Goal: Task Accomplishment & Management: Use online tool/utility

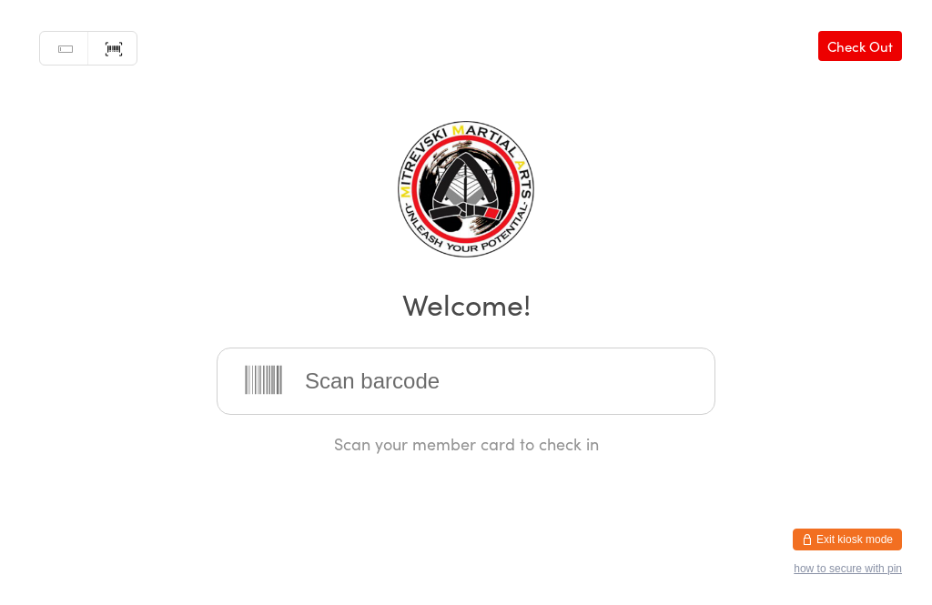
click at [273, 375] on input "search" at bounding box center [466, 381] width 499 height 67
type input "0334"
type input "0100"
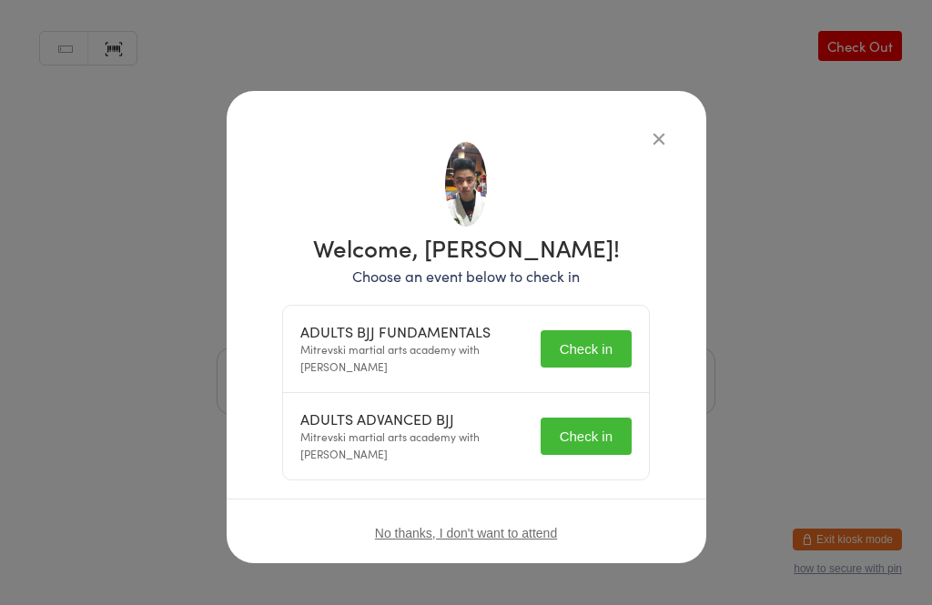
click at [568, 365] on button "Check in" at bounding box center [585, 348] width 91 height 37
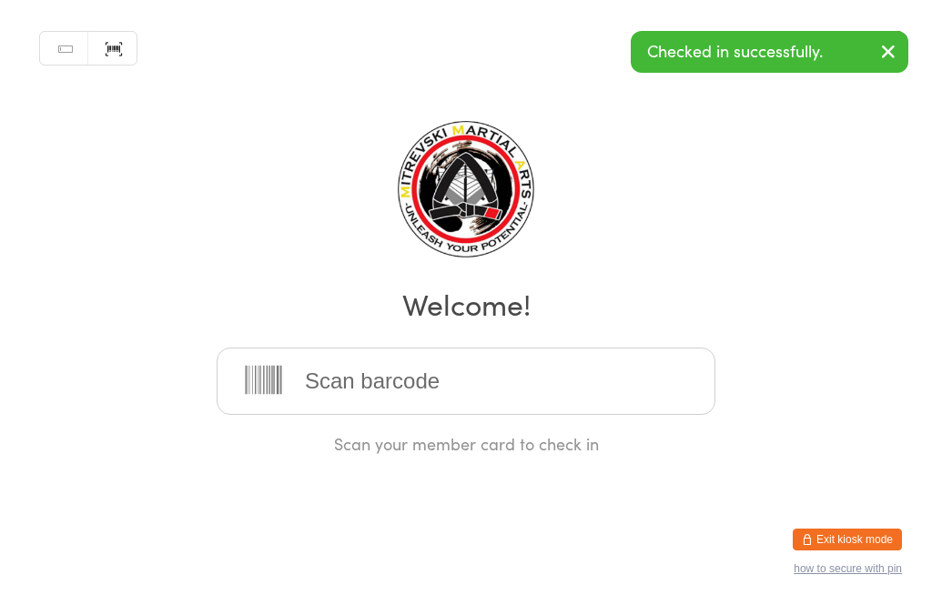
click at [551, 398] on input "search" at bounding box center [466, 381] width 499 height 67
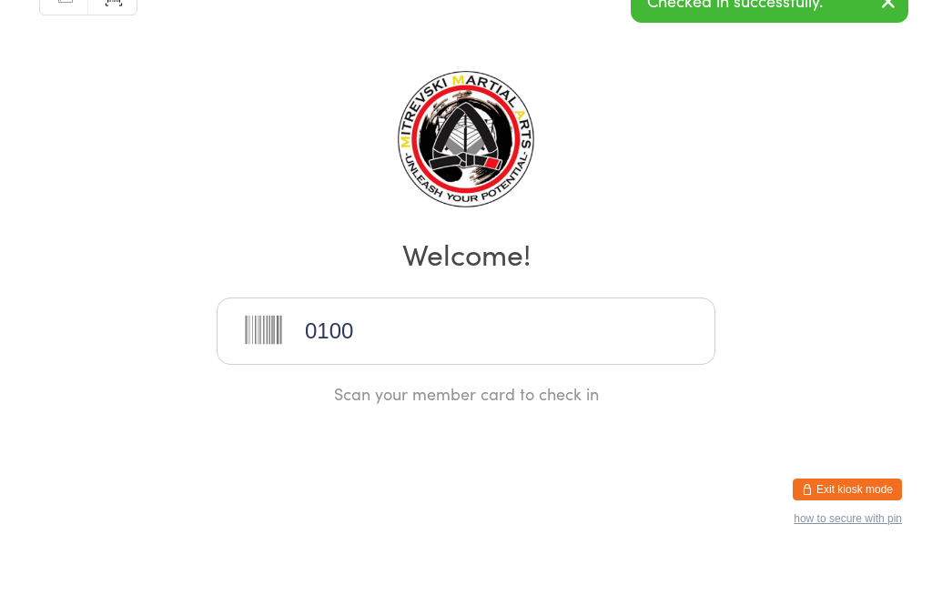
type input "0100"
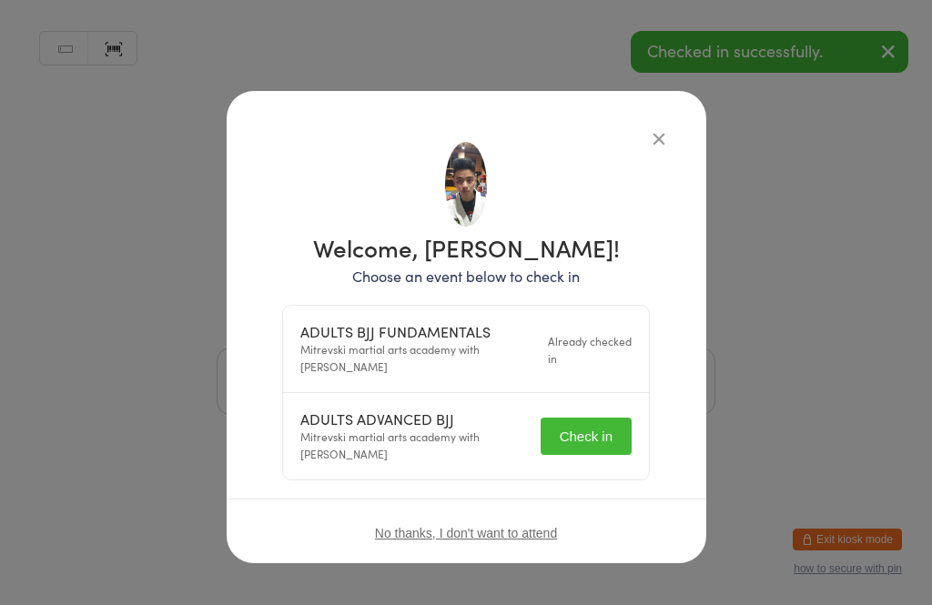
click at [570, 392] on div "ADULTS BJJ FUNDAMENTALS Mitrevski martial arts academy with [PERSON_NAME] Alrea…" at bounding box center [466, 349] width 366 height 87
click at [594, 435] on button "Check in" at bounding box center [585, 436] width 91 height 37
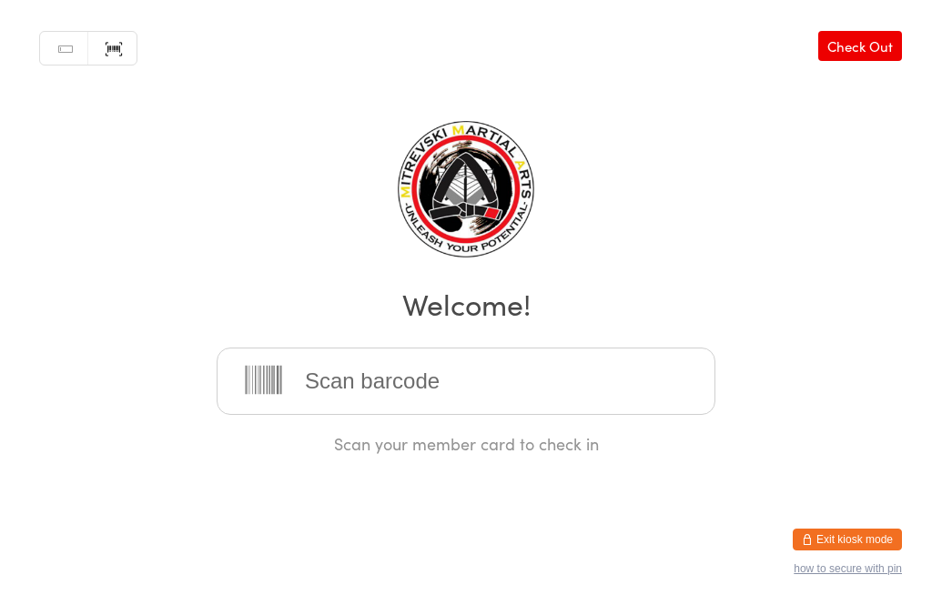
click at [670, 400] on input "search" at bounding box center [466, 381] width 499 height 67
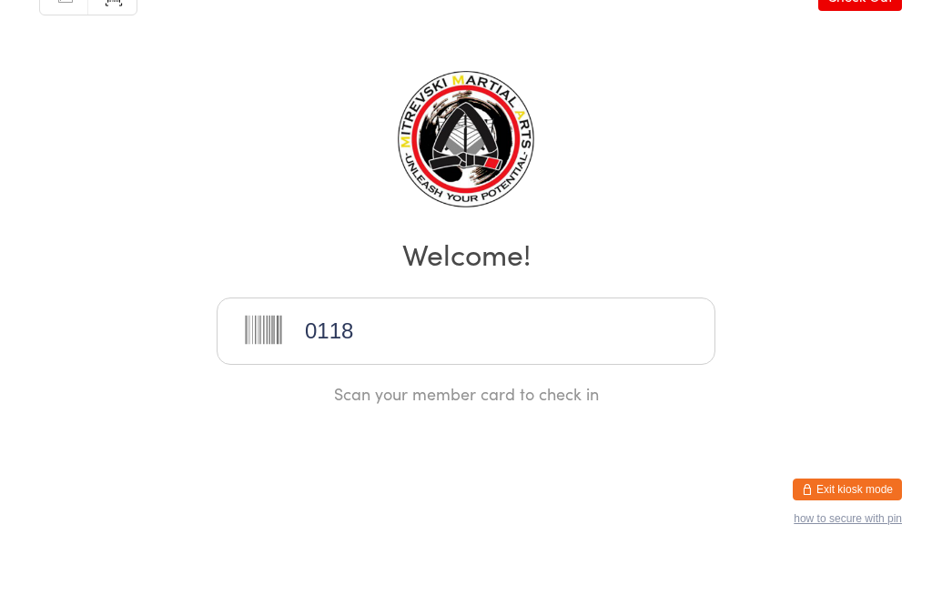
type input "0118"
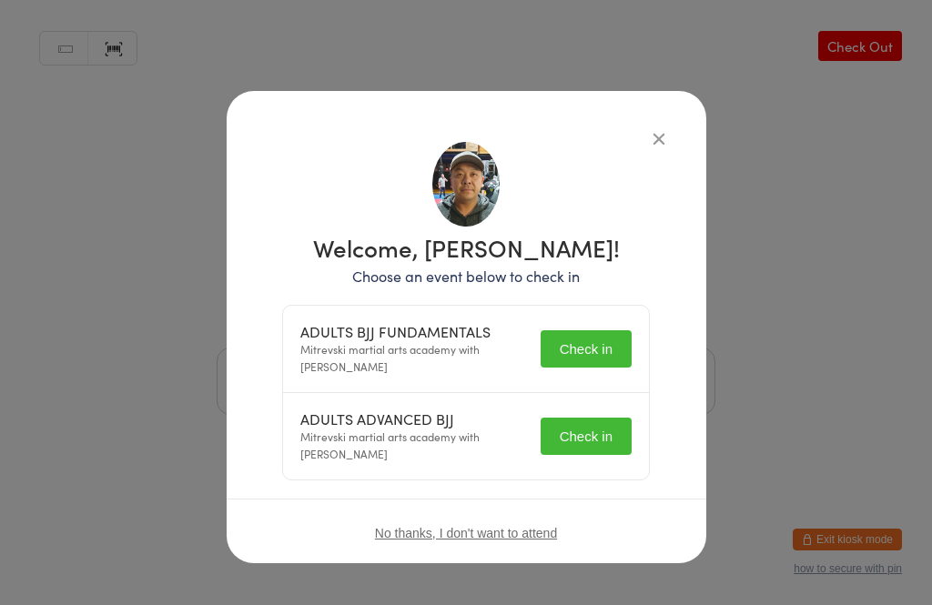
click at [599, 349] on button "Check in" at bounding box center [585, 348] width 91 height 37
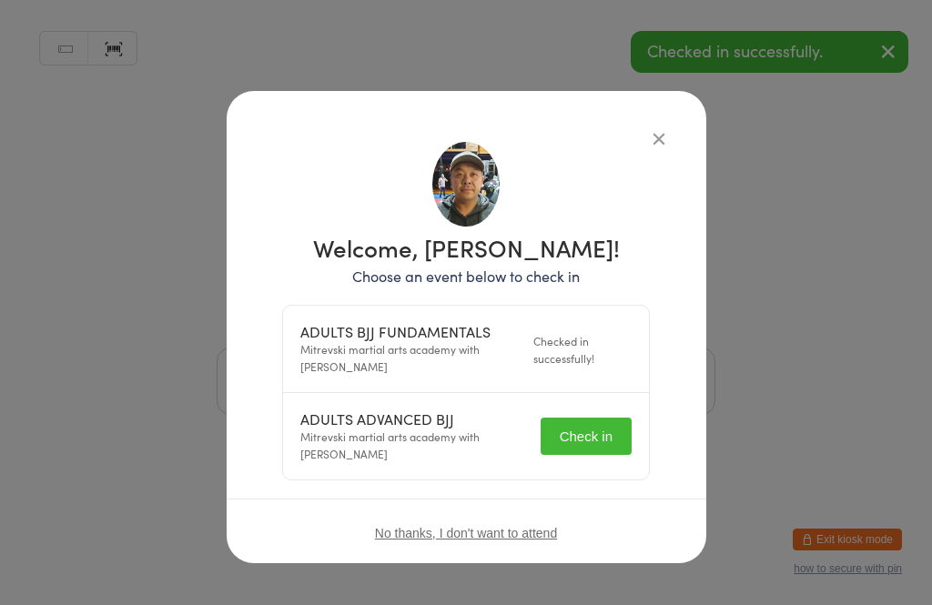
click at [593, 437] on button "Check in" at bounding box center [585, 436] width 91 height 37
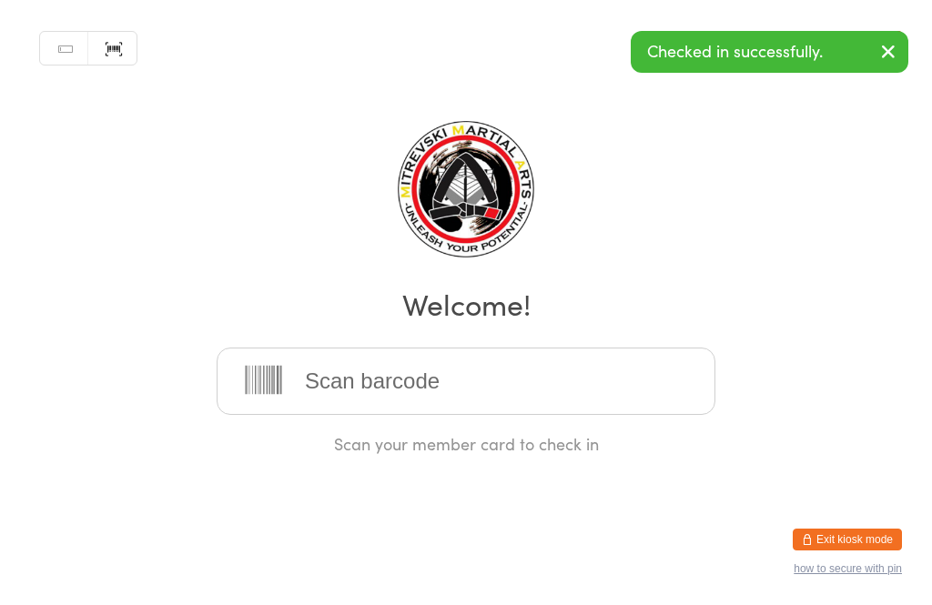
click at [588, 387] on input "search" at bounding box center [466, 381] width 499 height 67
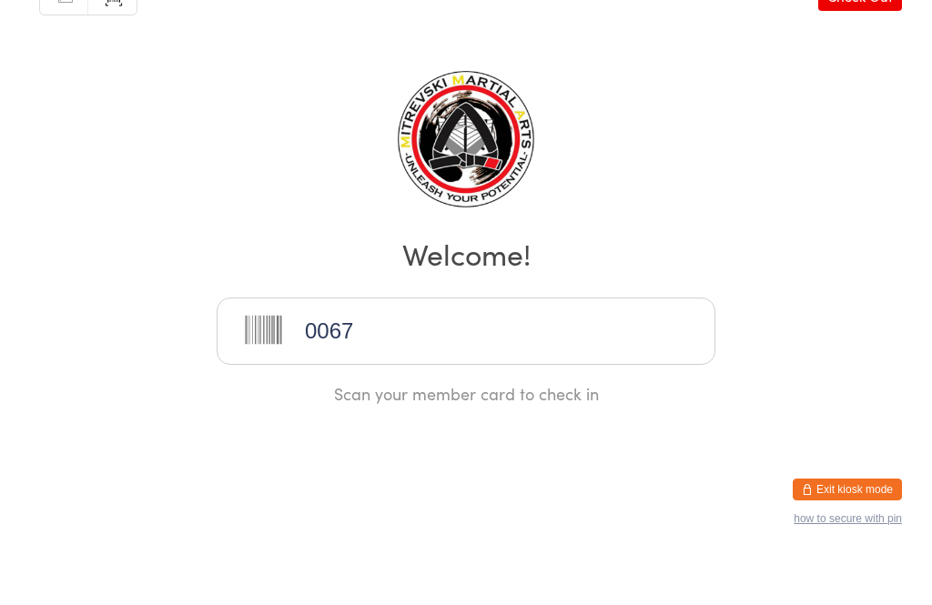
type input "0067"
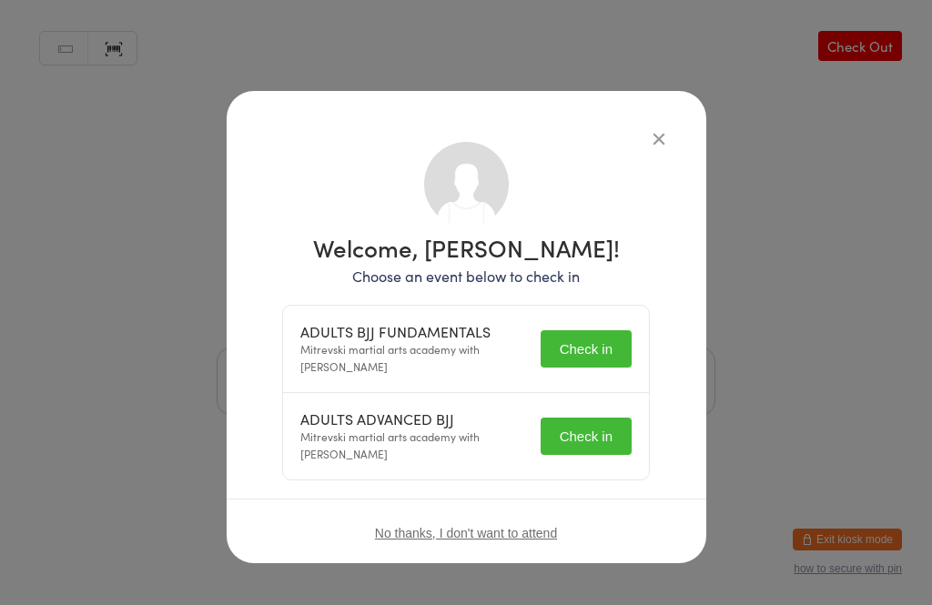
click at [595, 349] on button "Check in" at bounding box center [585, 348] width 91 height 37
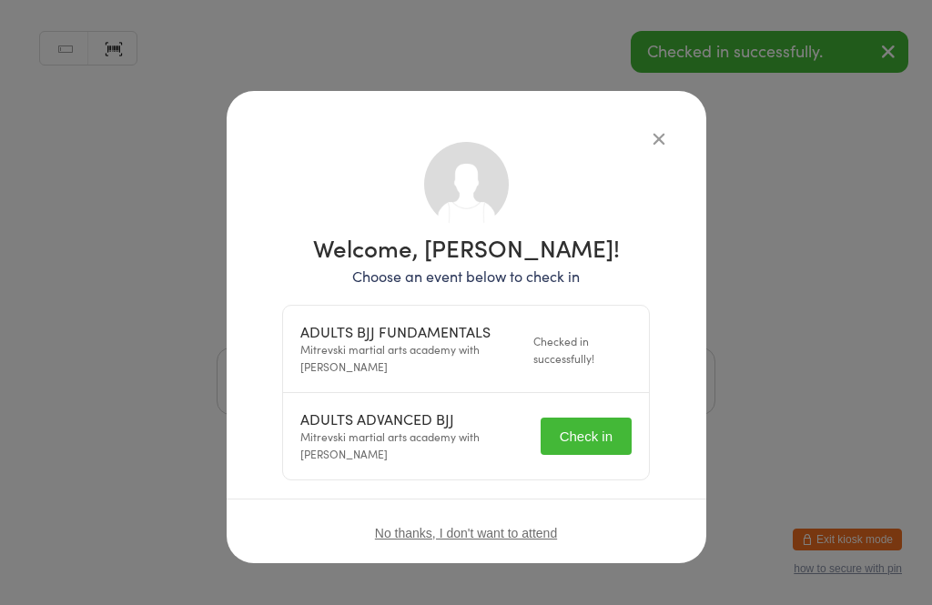
click at [591, 436] on button "Check in" at bounding box center [585, 436] width 91 height 37
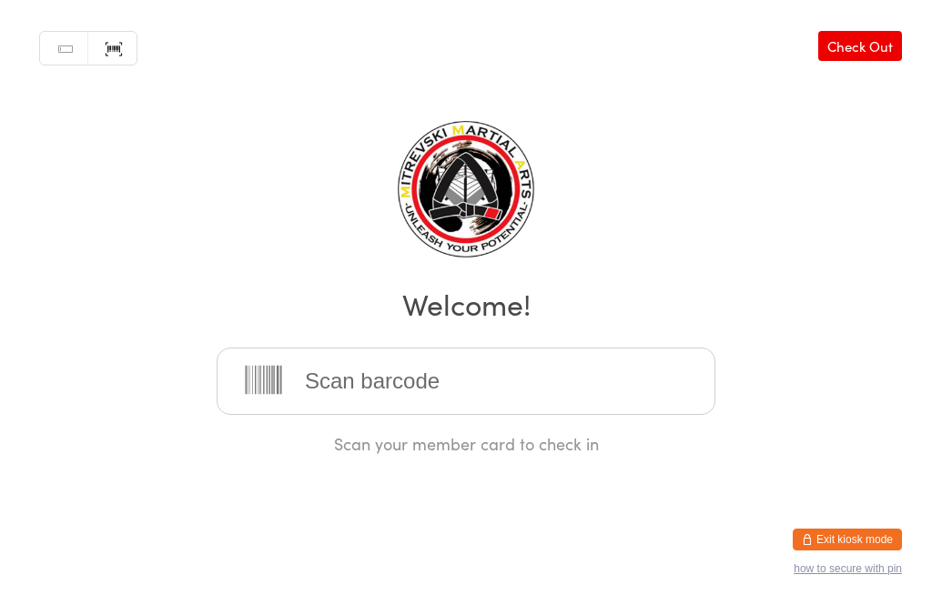
click at [636, 394] on input "search" at bounding box center [466, 381] width 499 height 67
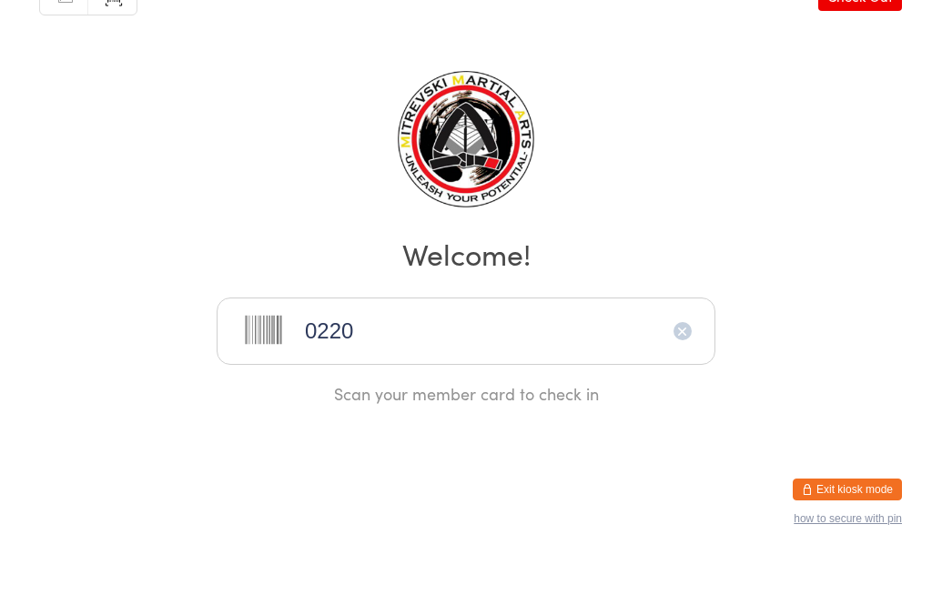
type input "0220"
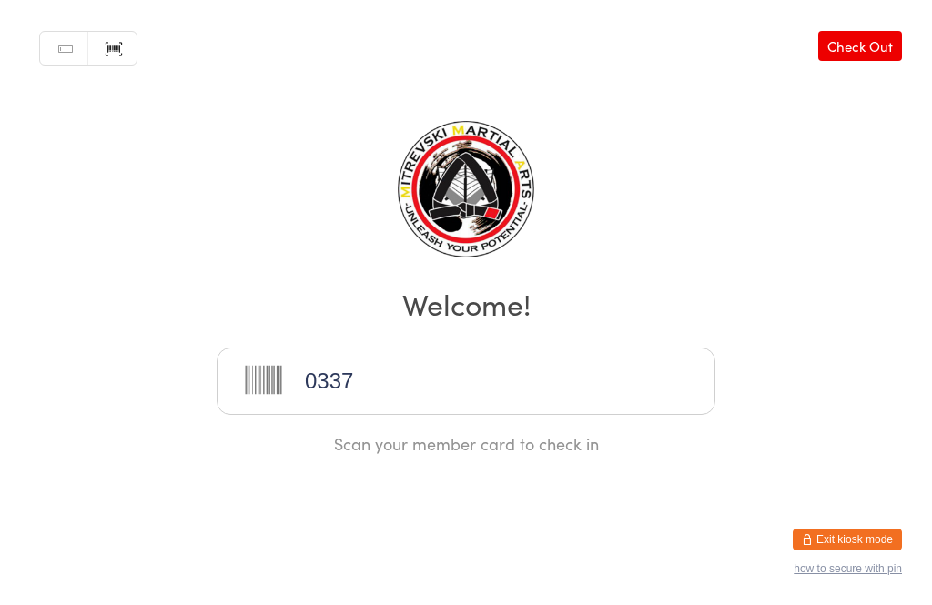
type input "0337"
type input "0232"
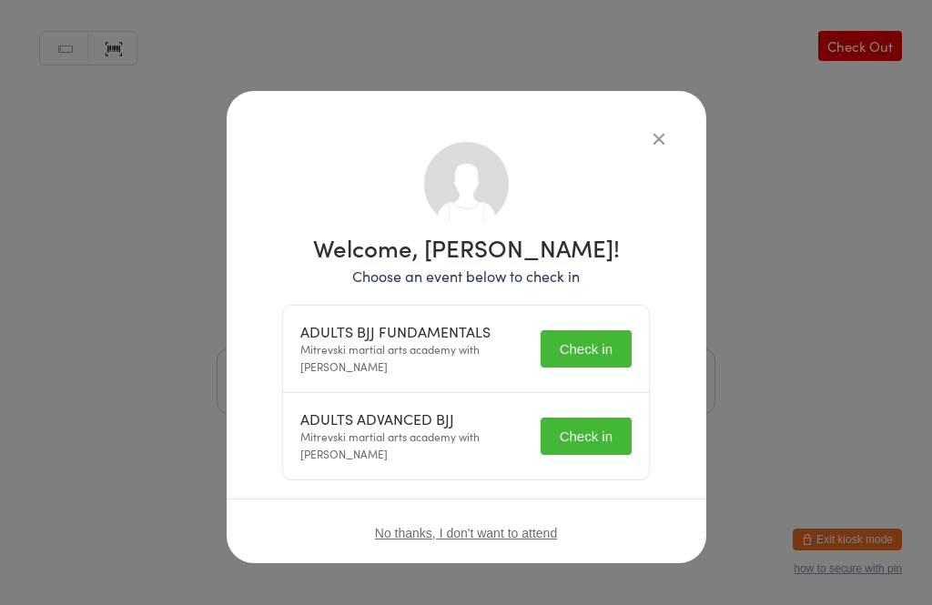
click at [600, 342] on button "Check in" at bounding box center [585, 348] width 91 height 37
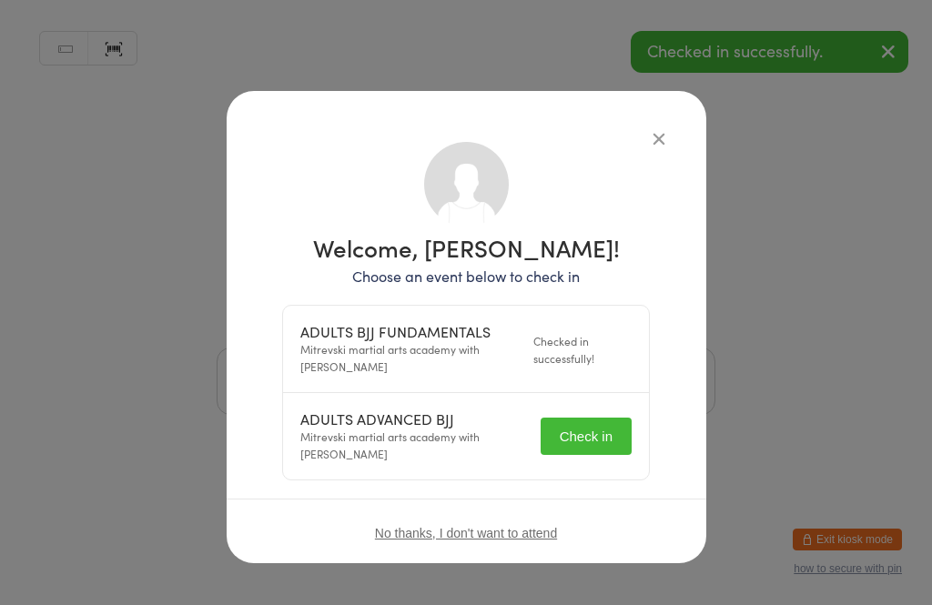
click at [590, 433] on button "Check in" at bounding box center [585, 436] width 91 height 37
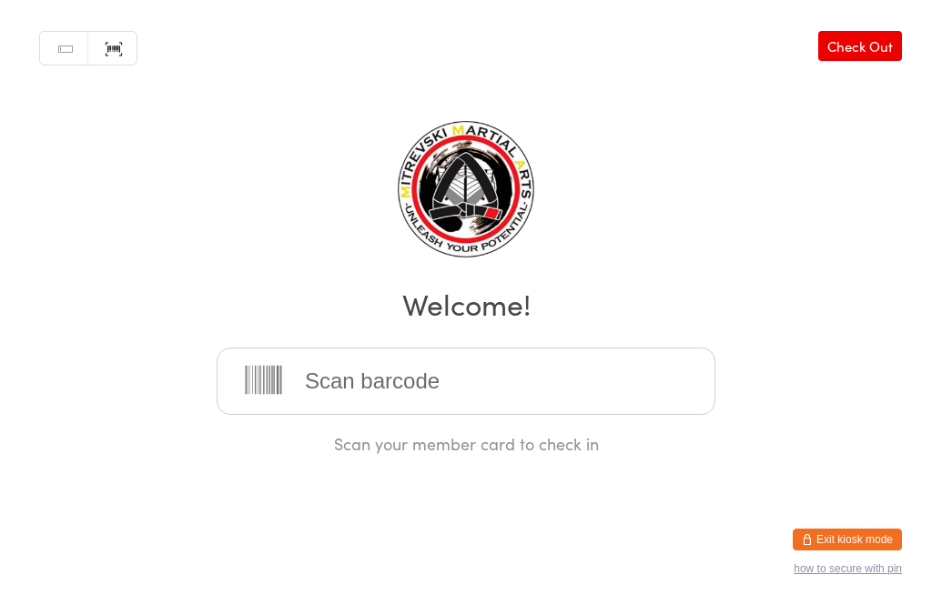
click at [329, 390] on input "search" at bounding box center [466, 381] width 499 height 67
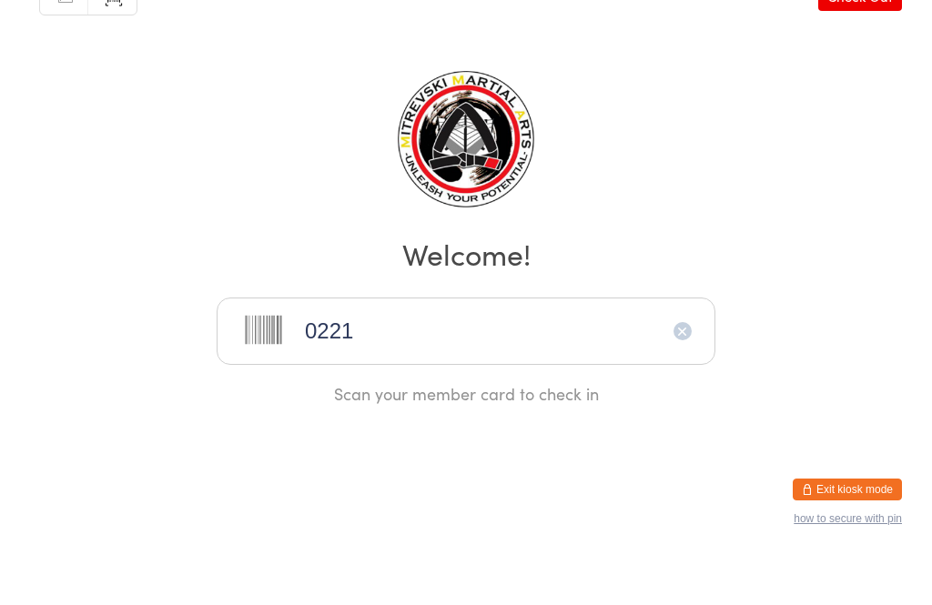
type input "0221"
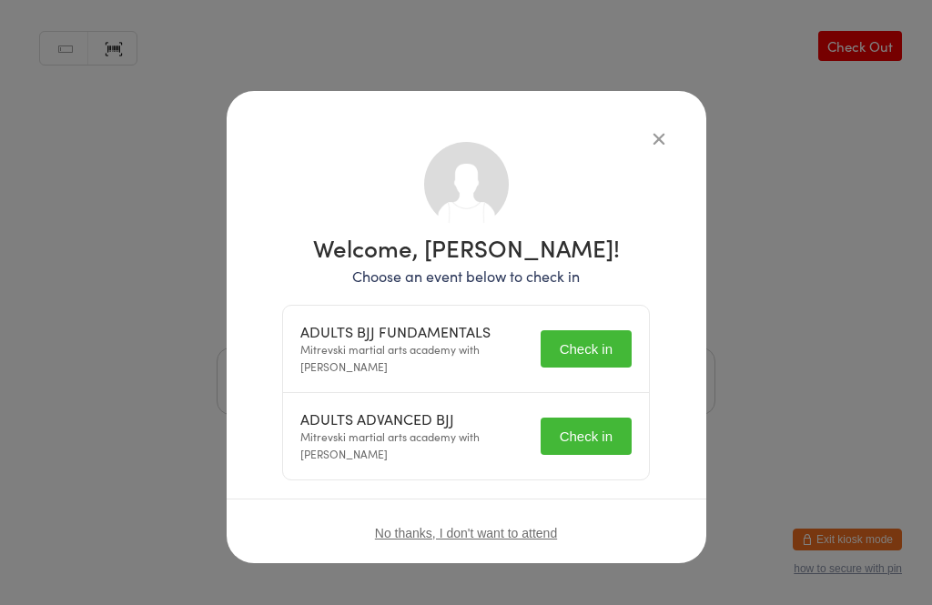
click at [604, 358] on button "Check in" at bounding box center [585, 348] width 91 height 37
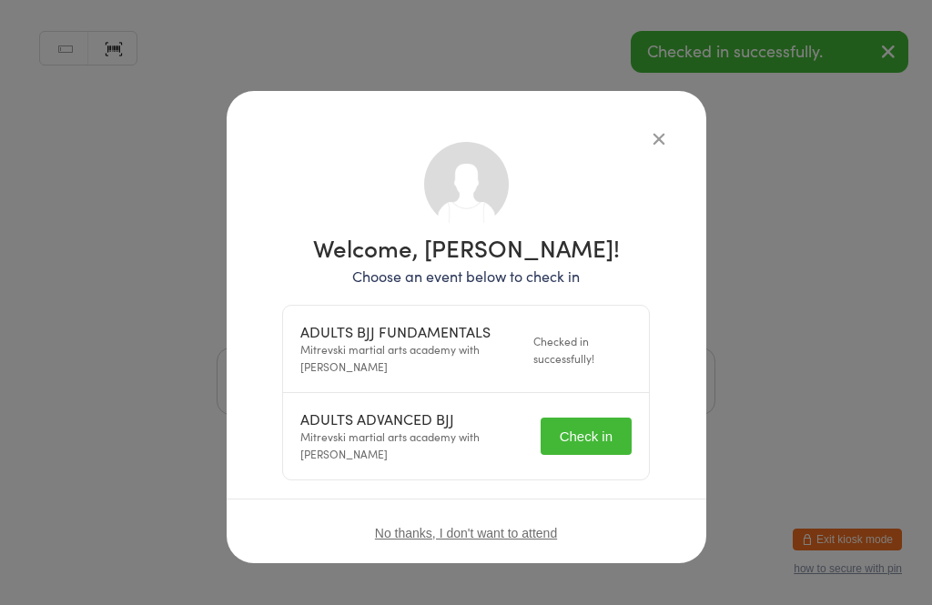
click at [595, 437] on button "Check in" at bounding box center [585, 436] width 91 height 37
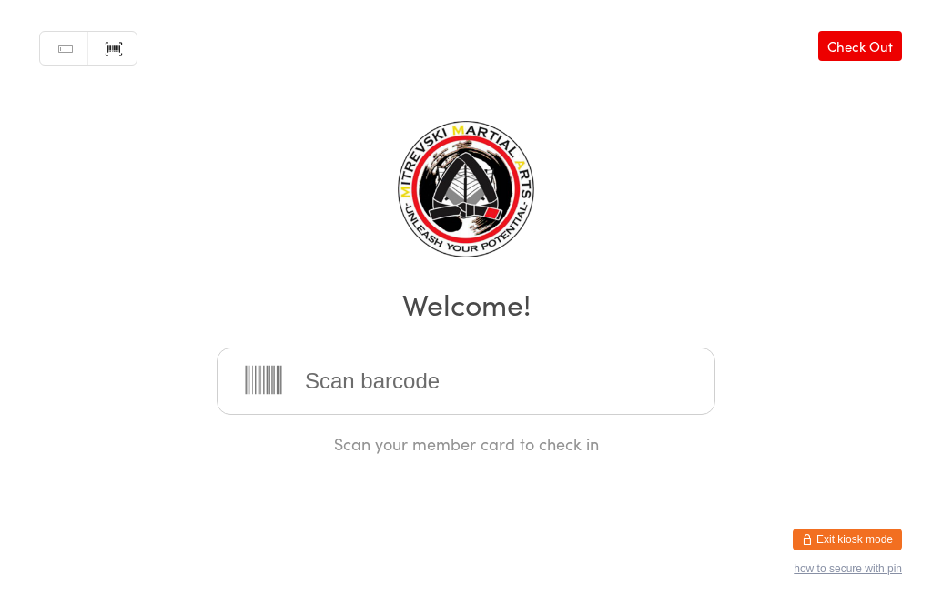
click at [362, 396] on input "search" at bounding box center [466, 381] width 499 height 67
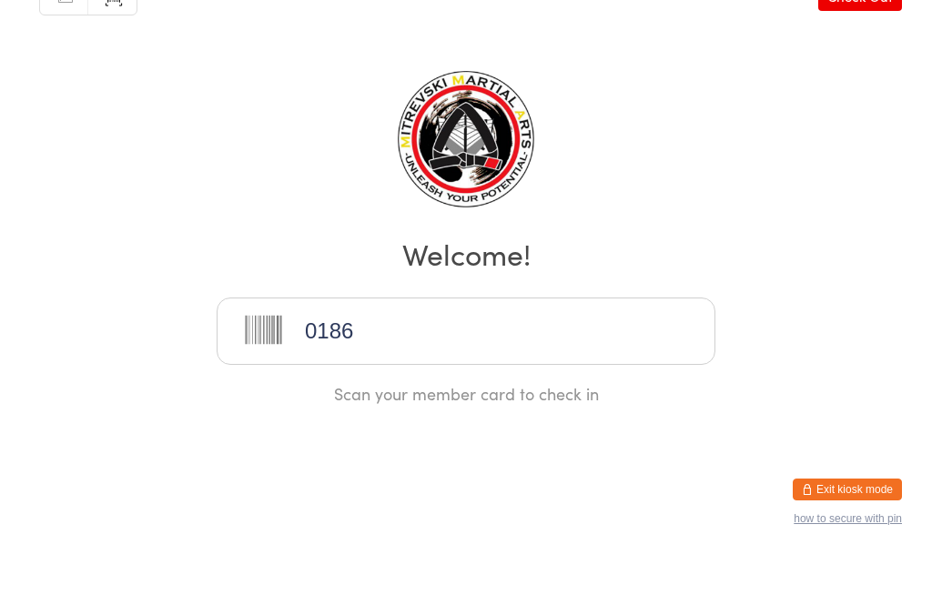
type input "0186"
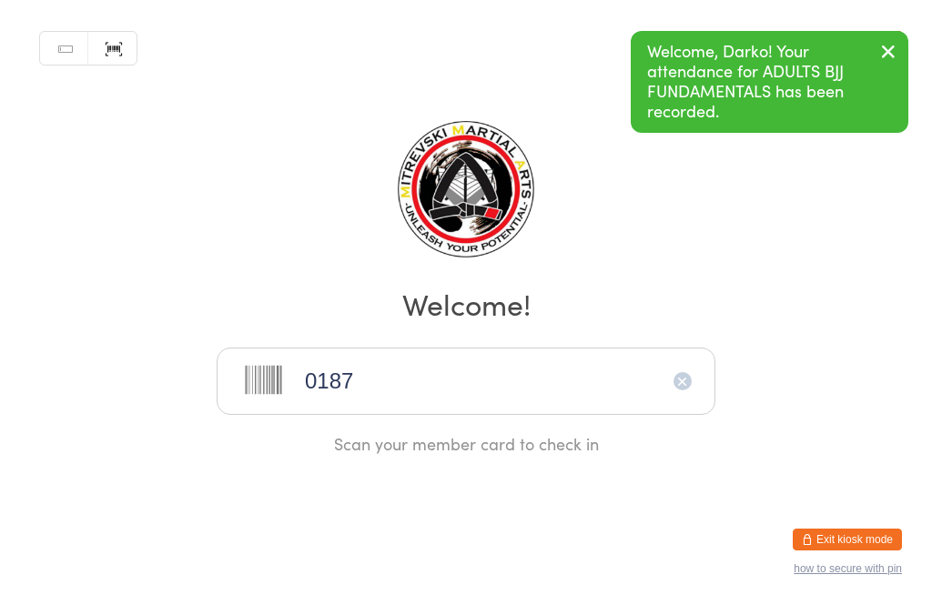
type input "0187"
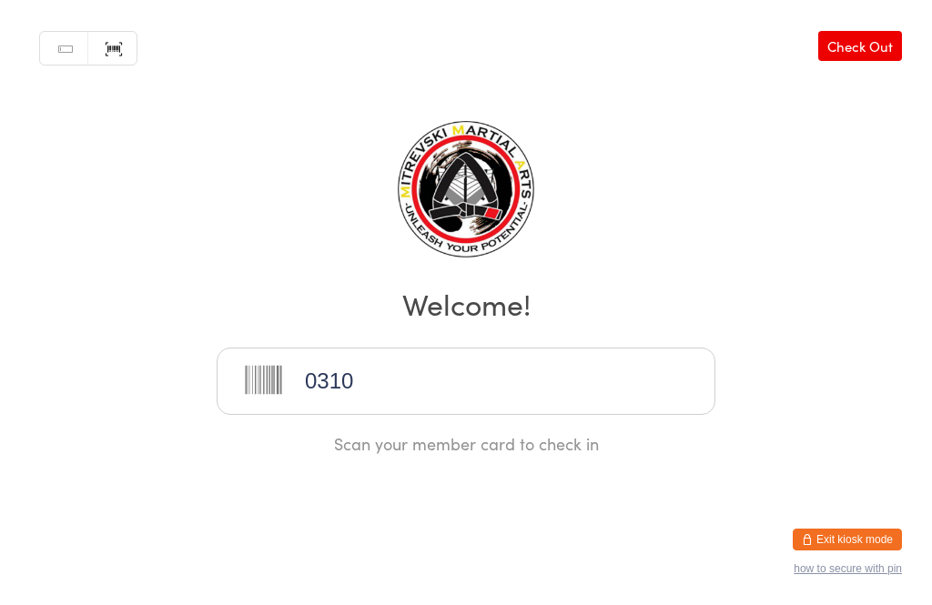
type input "0310"
type input "0064"
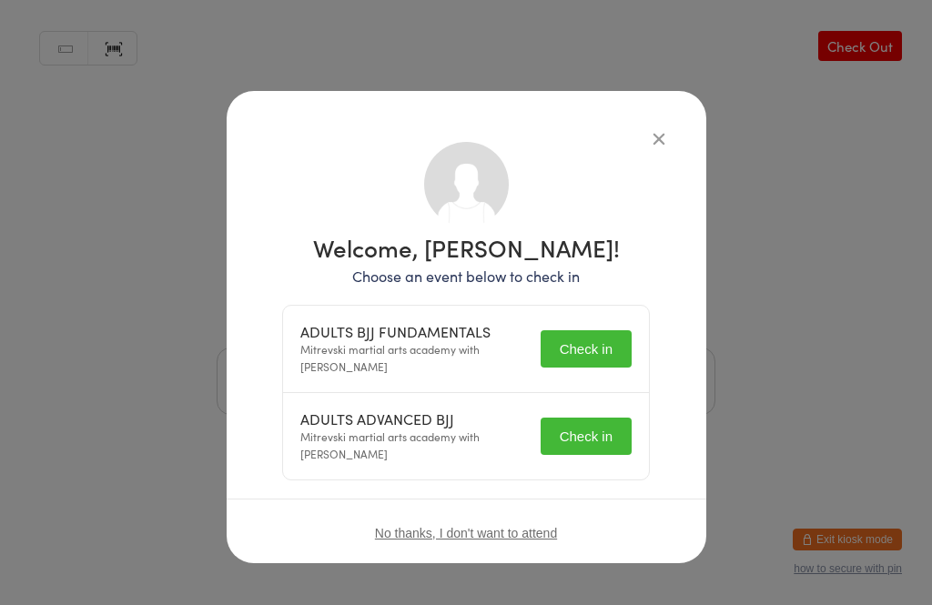
click at [591, 331] on button "Check in" at bounding box center [585, 348] width 91 height 37
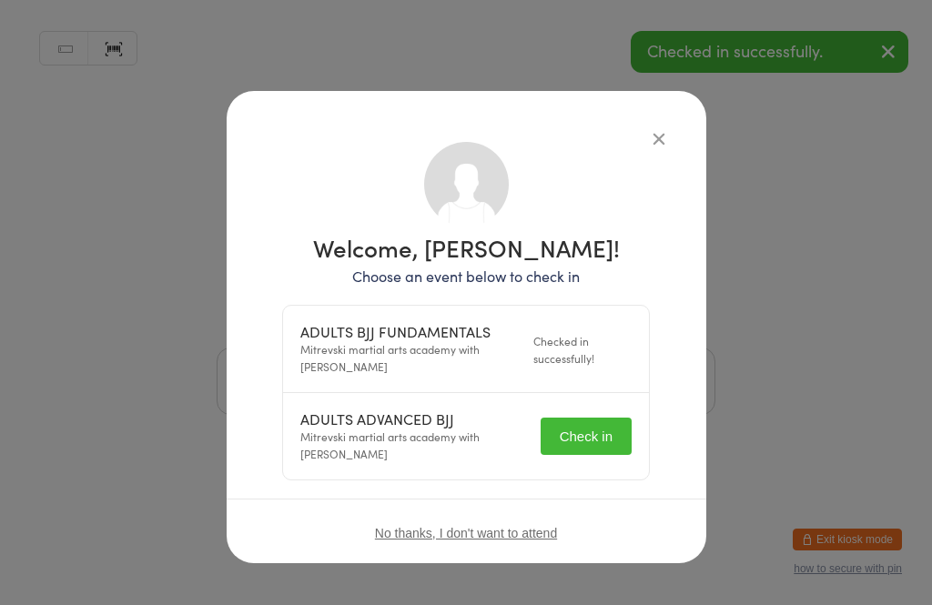
click at [607, 430] on button "Check in" at bounding box center [585, 436] width 91 height 37
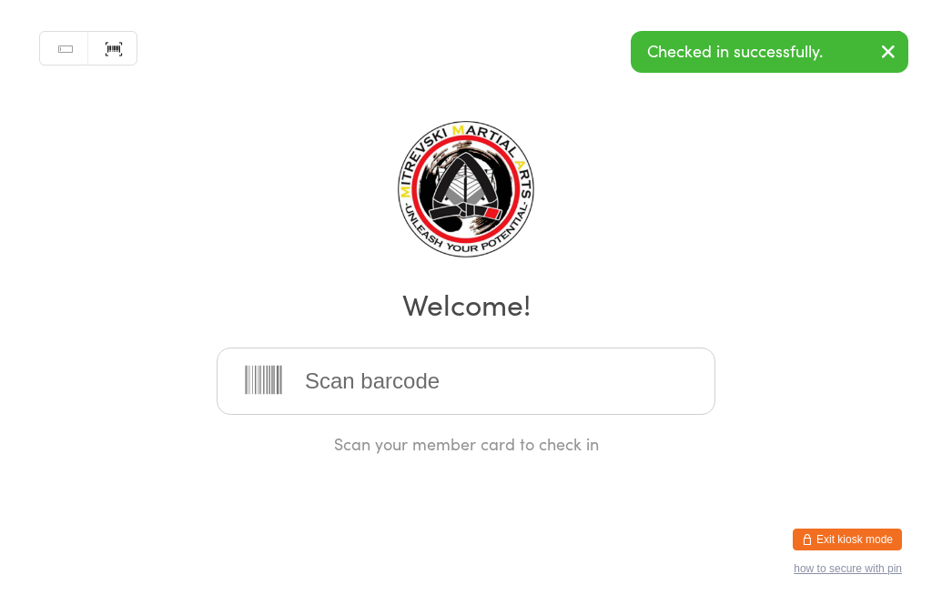
click at [621, 387] on input "search" at bounding box center [466, 381] width 499 height 67
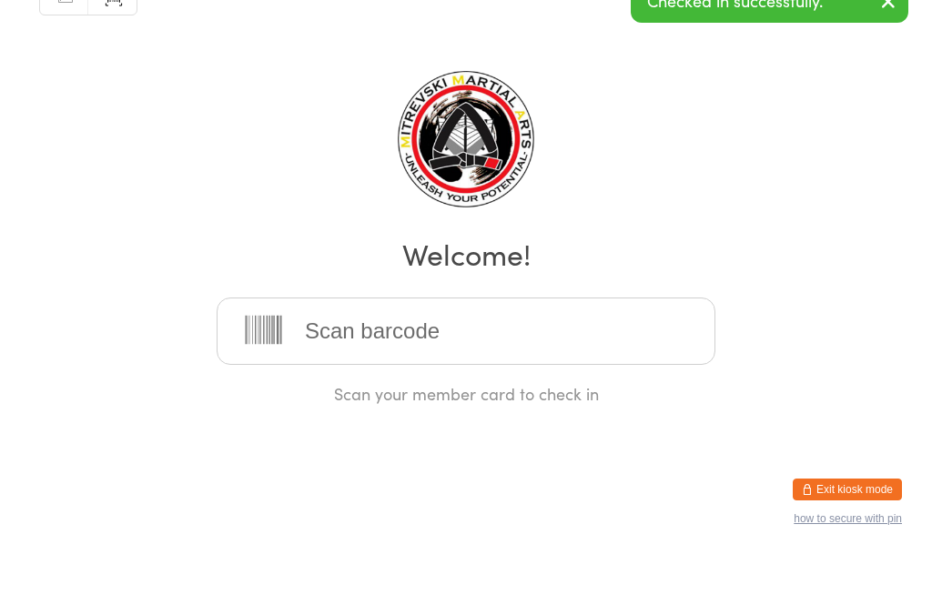
click at [759, 186] on div "Manual search Scanner input Check Out Welcome! Scan your member card to check in" at bounding box center [466, 227] width 932 height 455
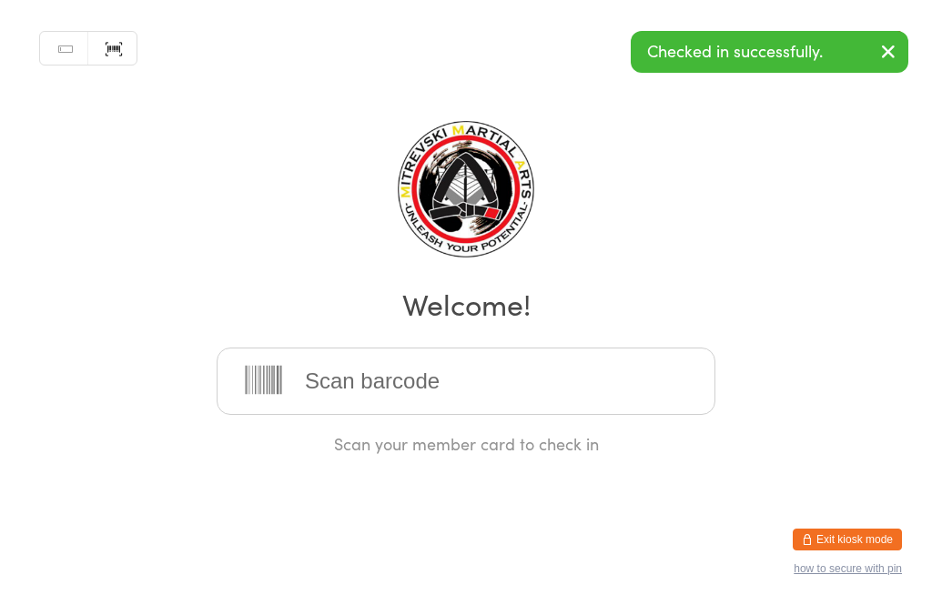
click at [619, 369] on input "search" at bounding box center [466, 381] width 499 height 67
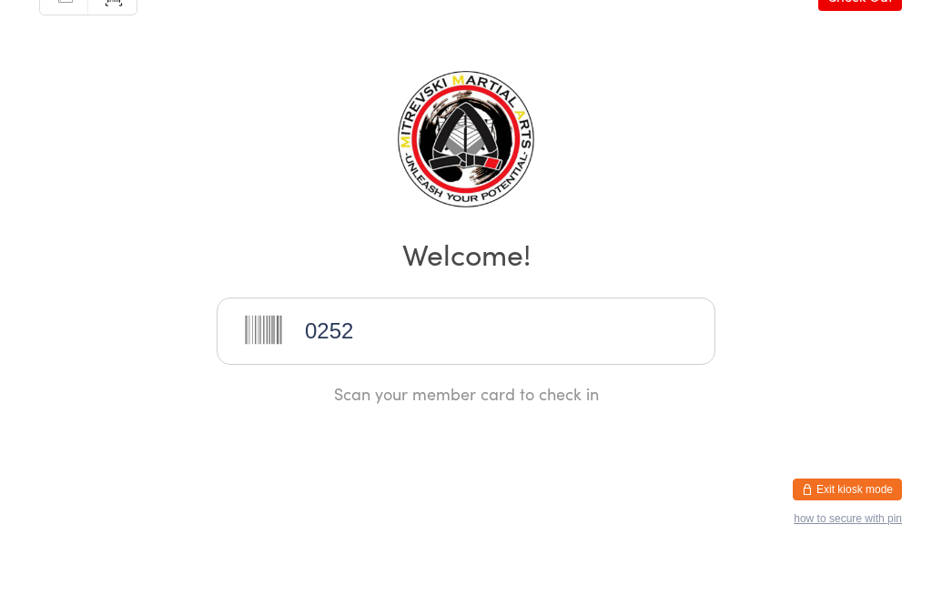
type input "0252"
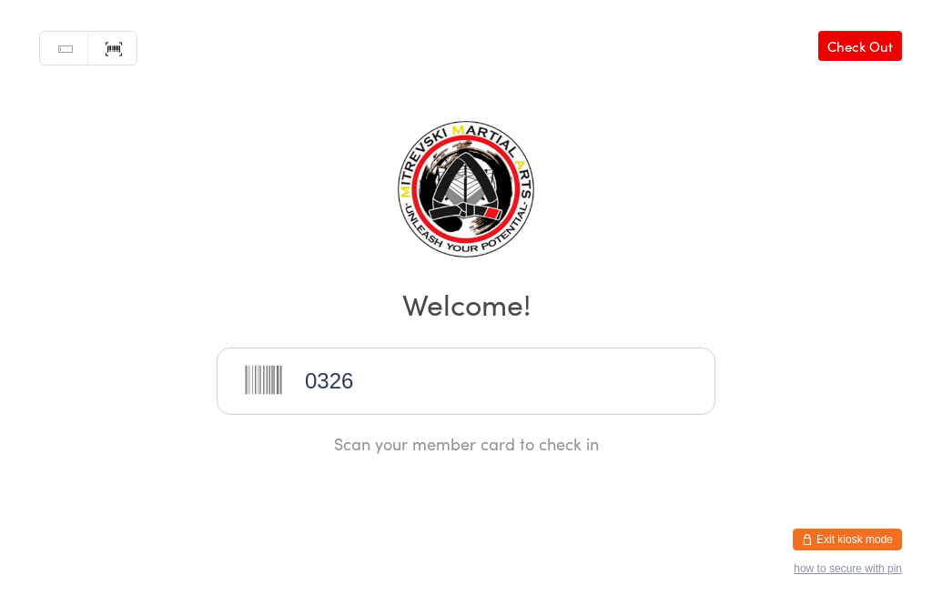
type input "0326"
